Goal: Find specific page/section: Find specific page/section

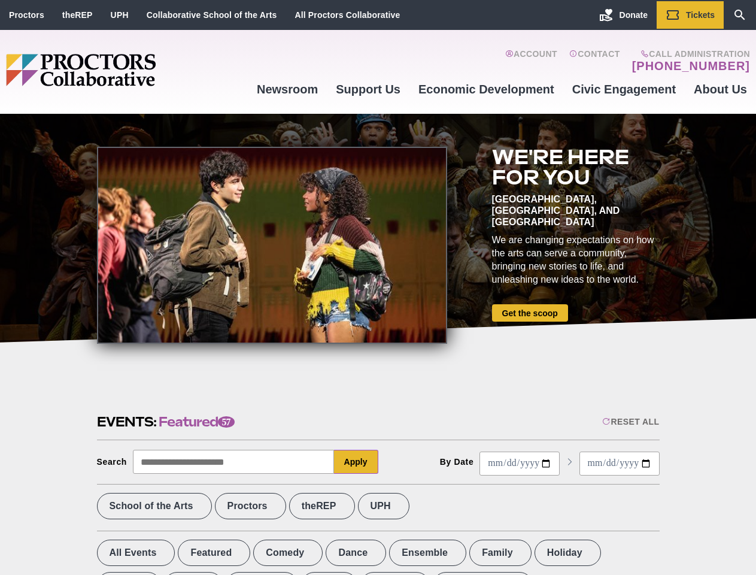
click at [378, 287] on div at bounding box center [272, 245] width 350 height 197
click at [630, 421] on div "Reset All" at bounding box center [630, 422] width 57 height 10
click at [356, 462] on button "Apply" at bounding box center [356, 462] width 44 height 24
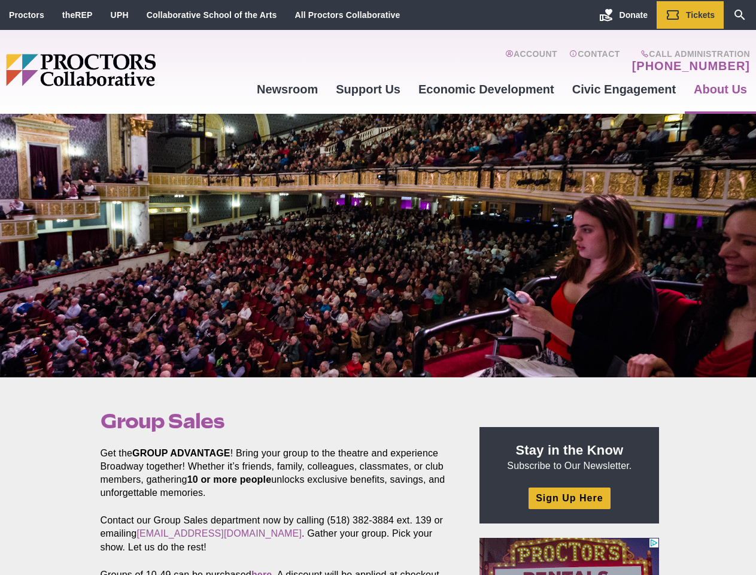
click at [378, 287] on div at bounding box center [378, 245] width 756 height 263
